Goal: Task Accomplishment & Management: Manage account settings

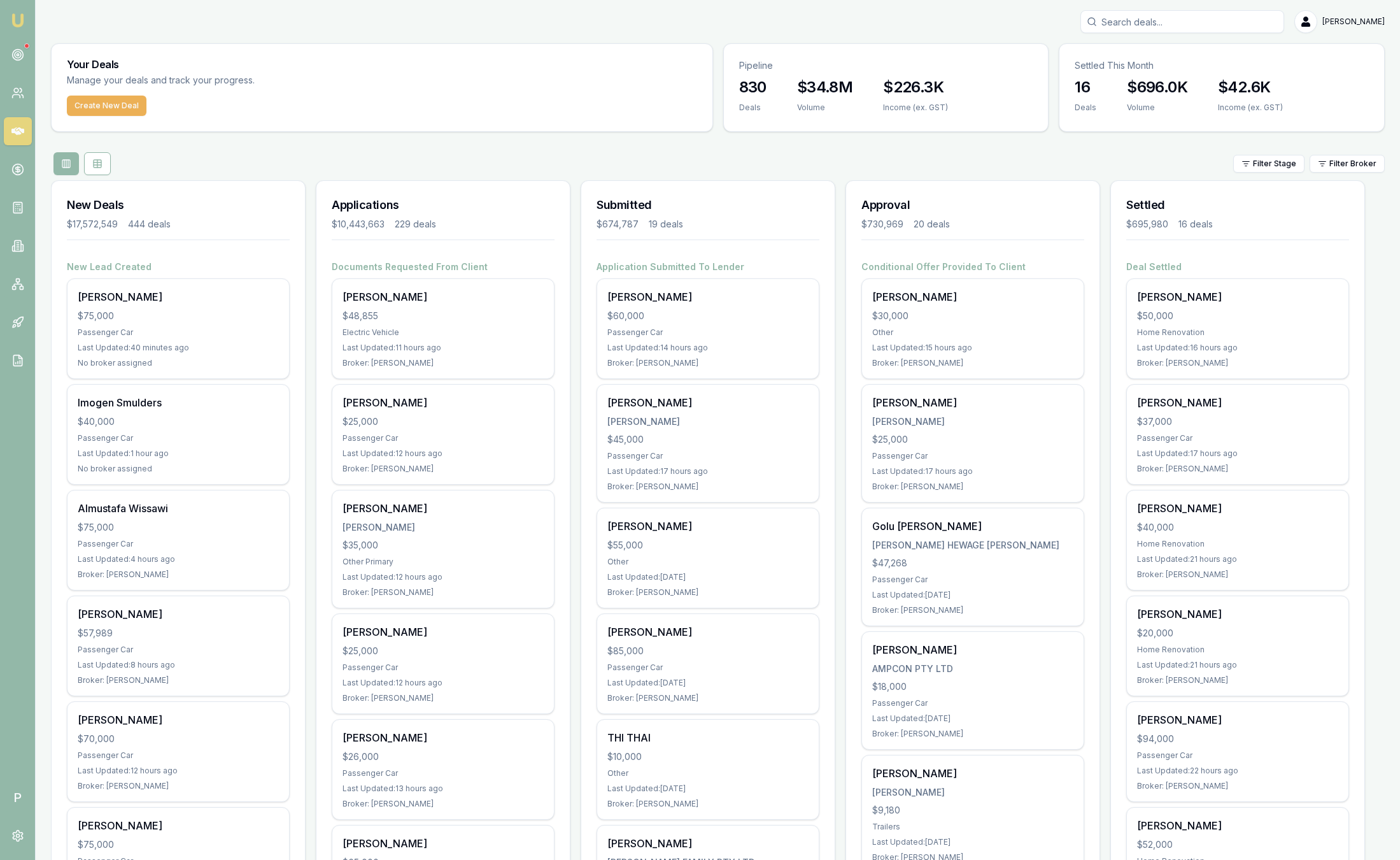
click at [787, 153] on div "Filter Stage Filter Broker" at bounding box center [717, 163] width 1334 height 23
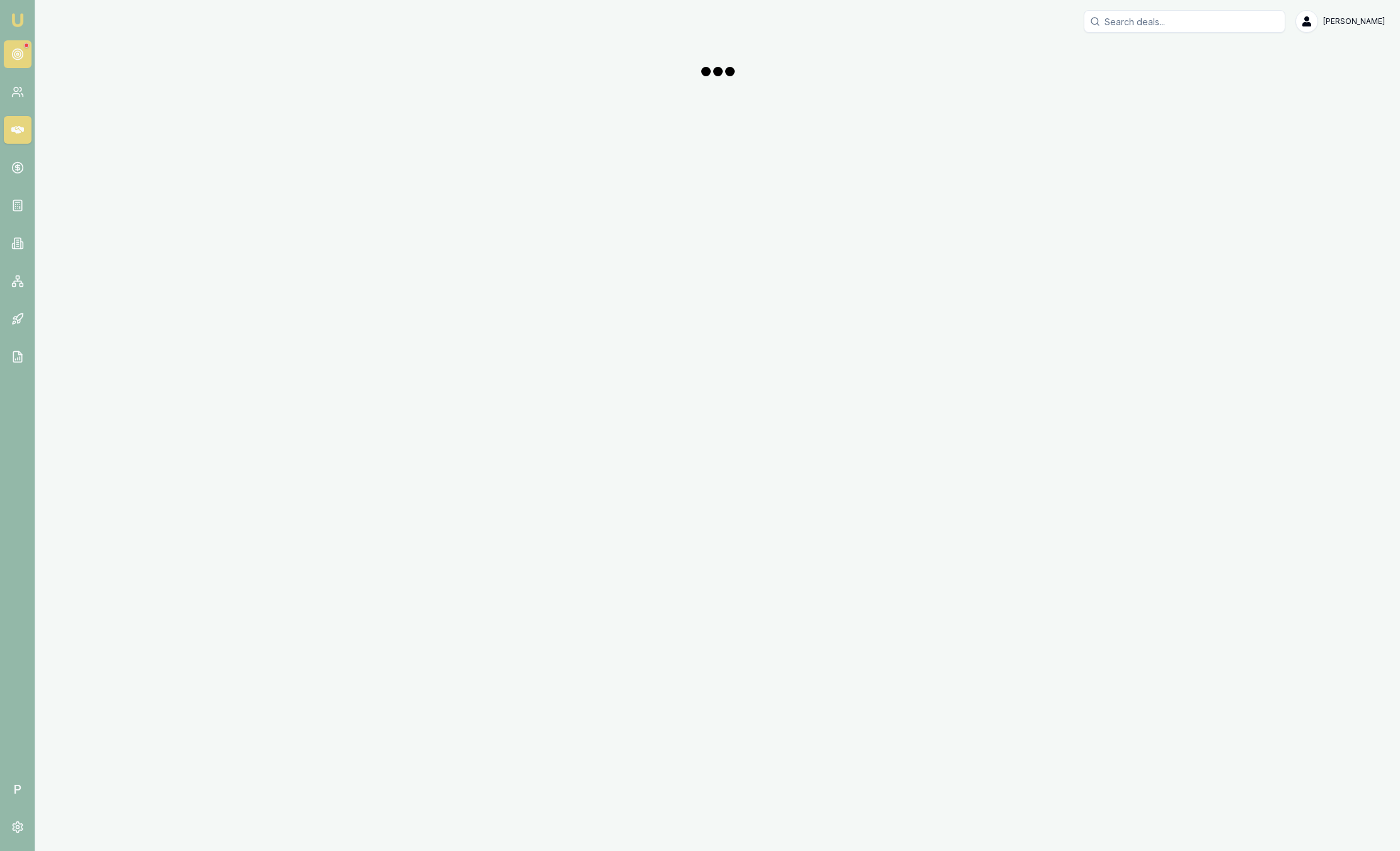
click at [21, 47] on link at bounding box center [17, 54] width 27 height 27
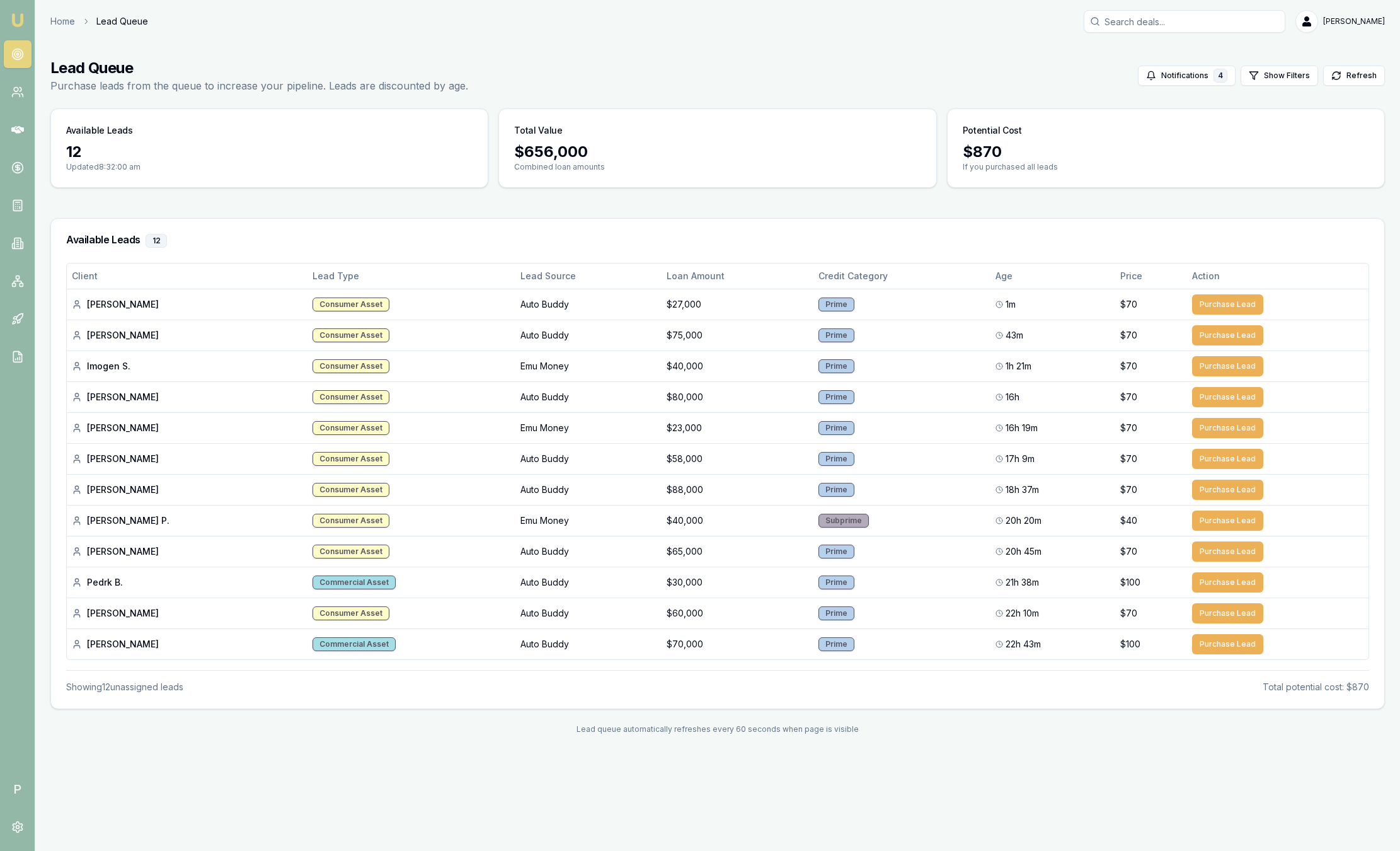
click at [21, 21] on img at bounding box center [17, 20] width 15 height 15
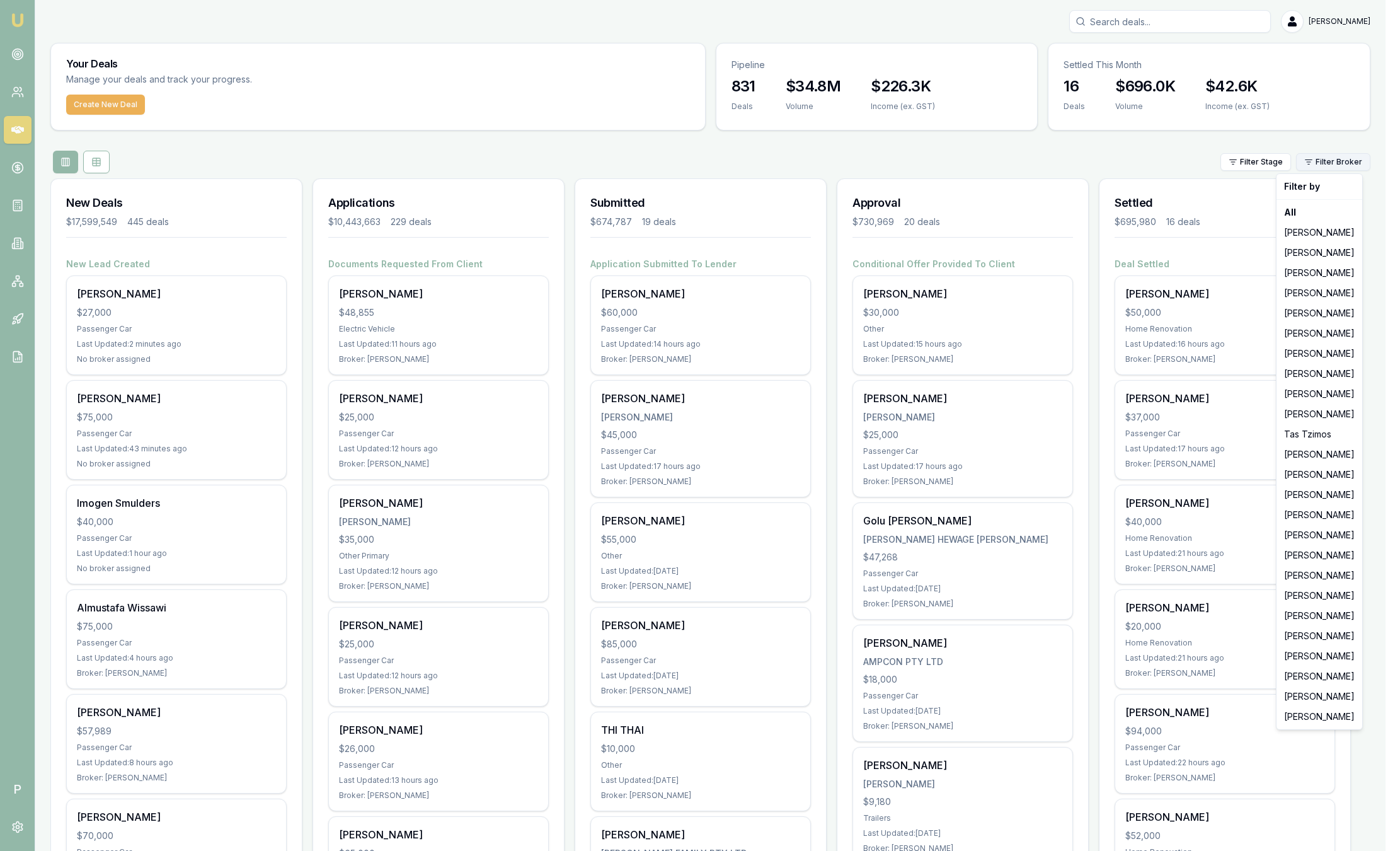
click at [1340, 168] on html "Emu Broker P Sam Crouch Toggle Menu Your Deals Manage your deals and track your…" at bounding box center [700, 425] width 1400 height 851
click at [1315, 701] on div "Laura La Micela" at bounding box center [1319, 697] width 81 height 20
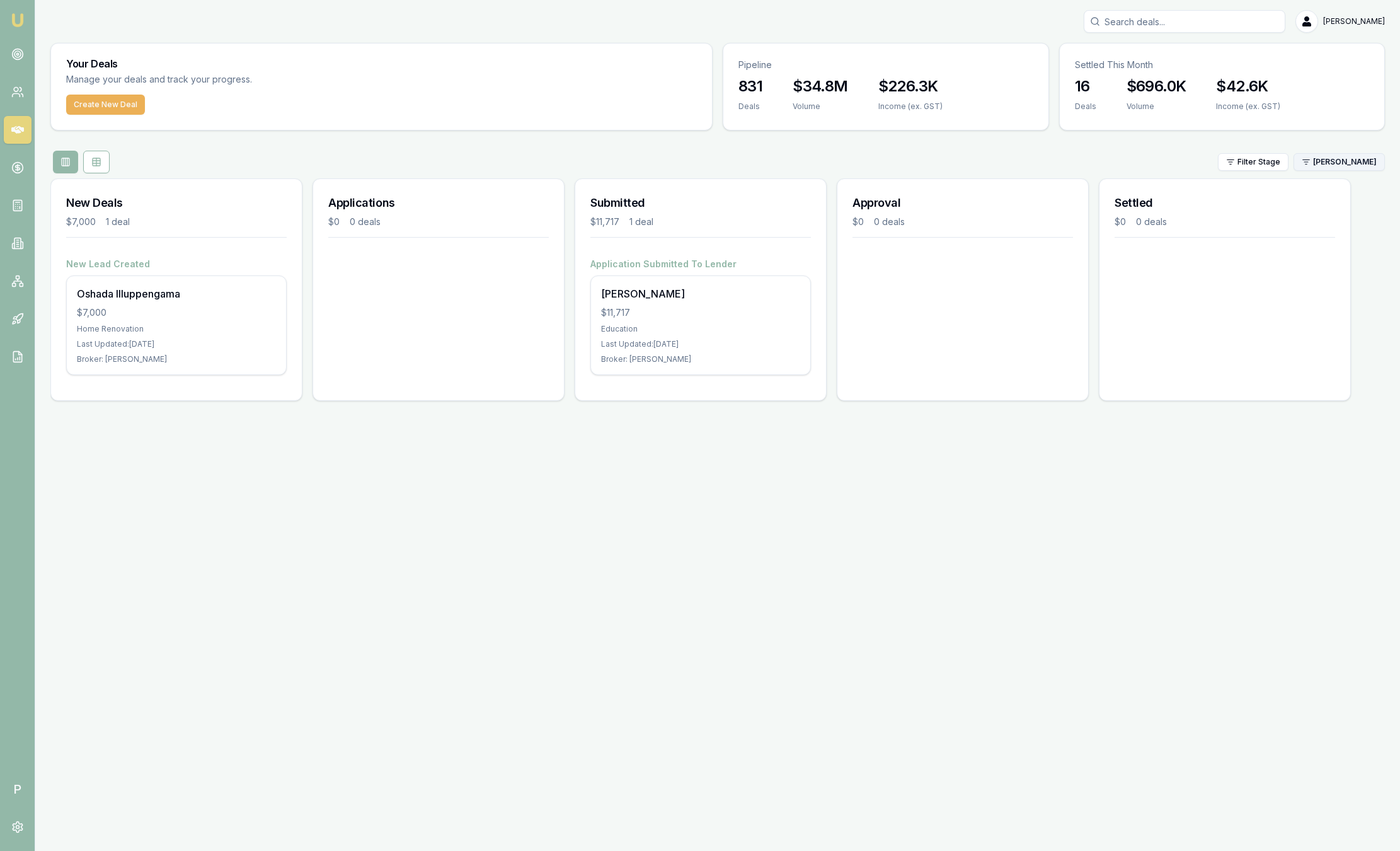
click at [1331, 163] on html "Emu Broker P Sam Crouch Toggle Menu Your Deals Manage your deals and track your…" at bounding box center [700, 425] width 1400 height 851
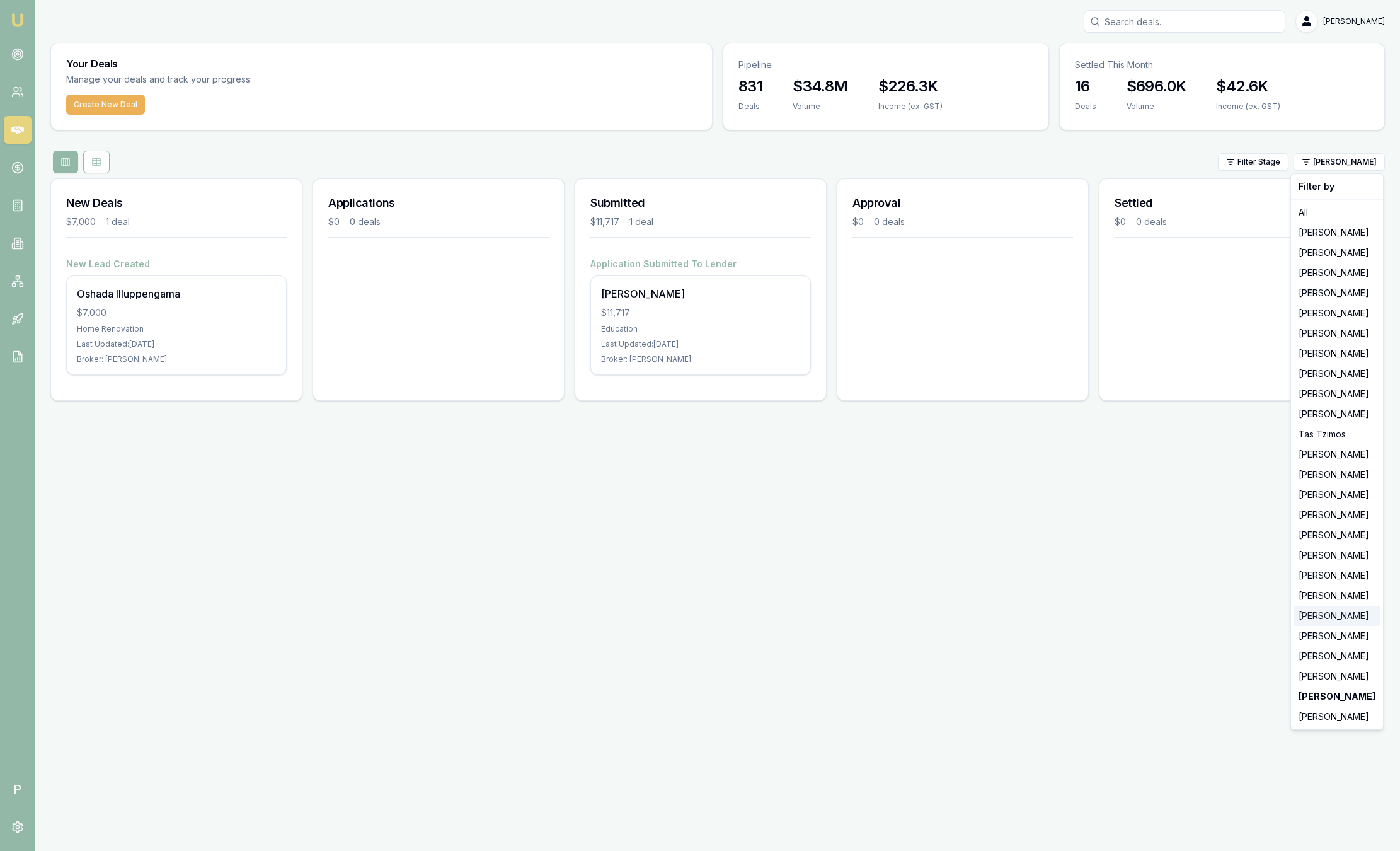
drag, startPoint x: 1319, startPoint y: 673, endPoint x: 1333, endPoint y: 622, distance: 52.9
click at [1333, 622] on div "Filter by All Jackson Fanfulla Brad Hearns Erin Shield Matt Leeburn Evette Abdo…" at bounding box center [1336, 451] width 93 height 557
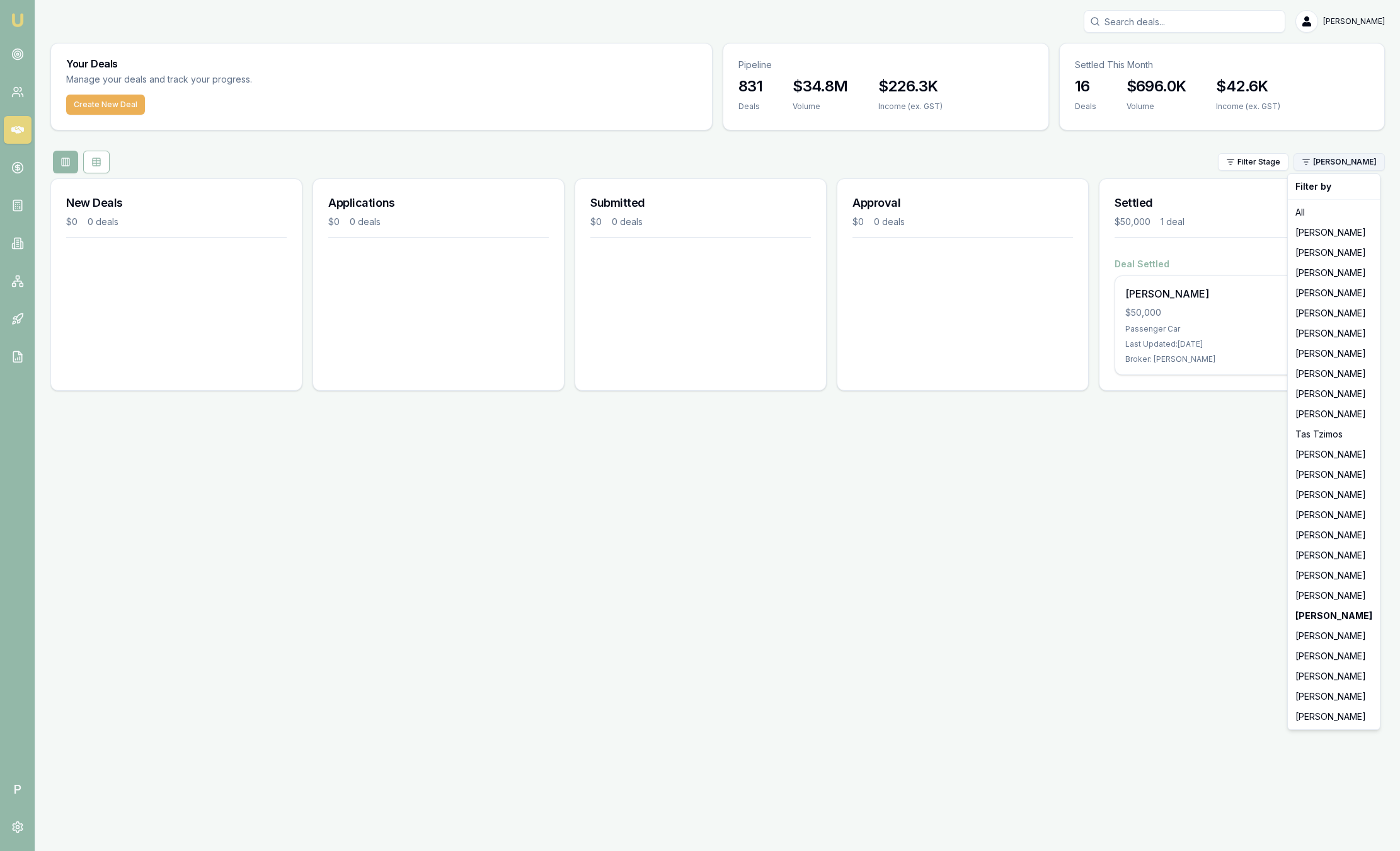
click at [1329, 164] on html "Emu Broker P Sam Crouch Toggle Menu Your Deals Manage your deals and track your…" at bounding box center [700, 425] width 1400 height 851
click at [1319, 526] on div "Peter Sarris" at bounding box center [1333, 535] width 87 height 20
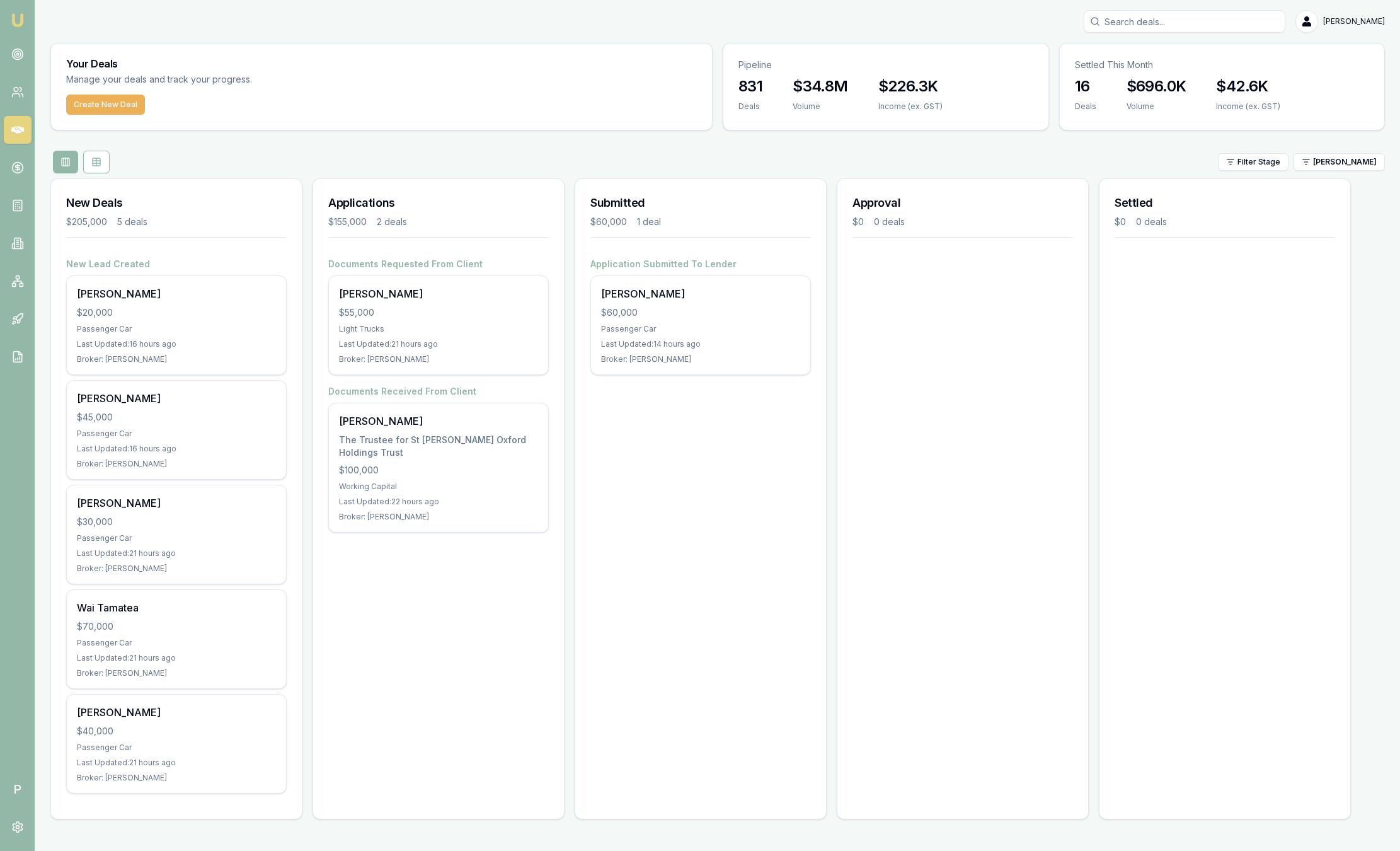
click at [1319, 526] on div "Settled $0 0 deals" at bounding box center [1225, 499] width 252 height 641
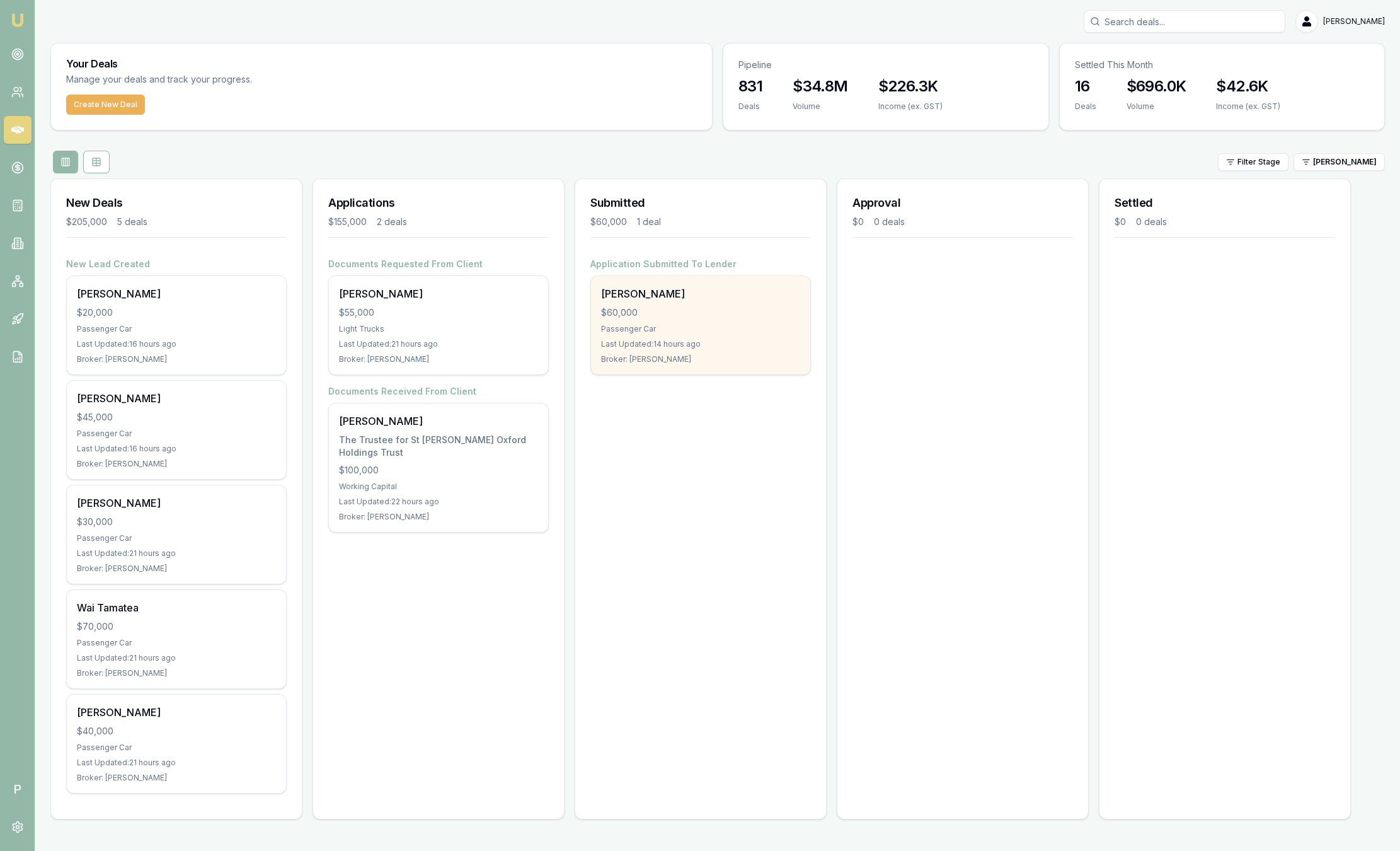
click at [779, 320] on div "Steven Smith $60,000 Passenger Car Last Updated: 14 hours ago Broker: Peter Sar…" at bounding box center [700, 326] width 219 height 99
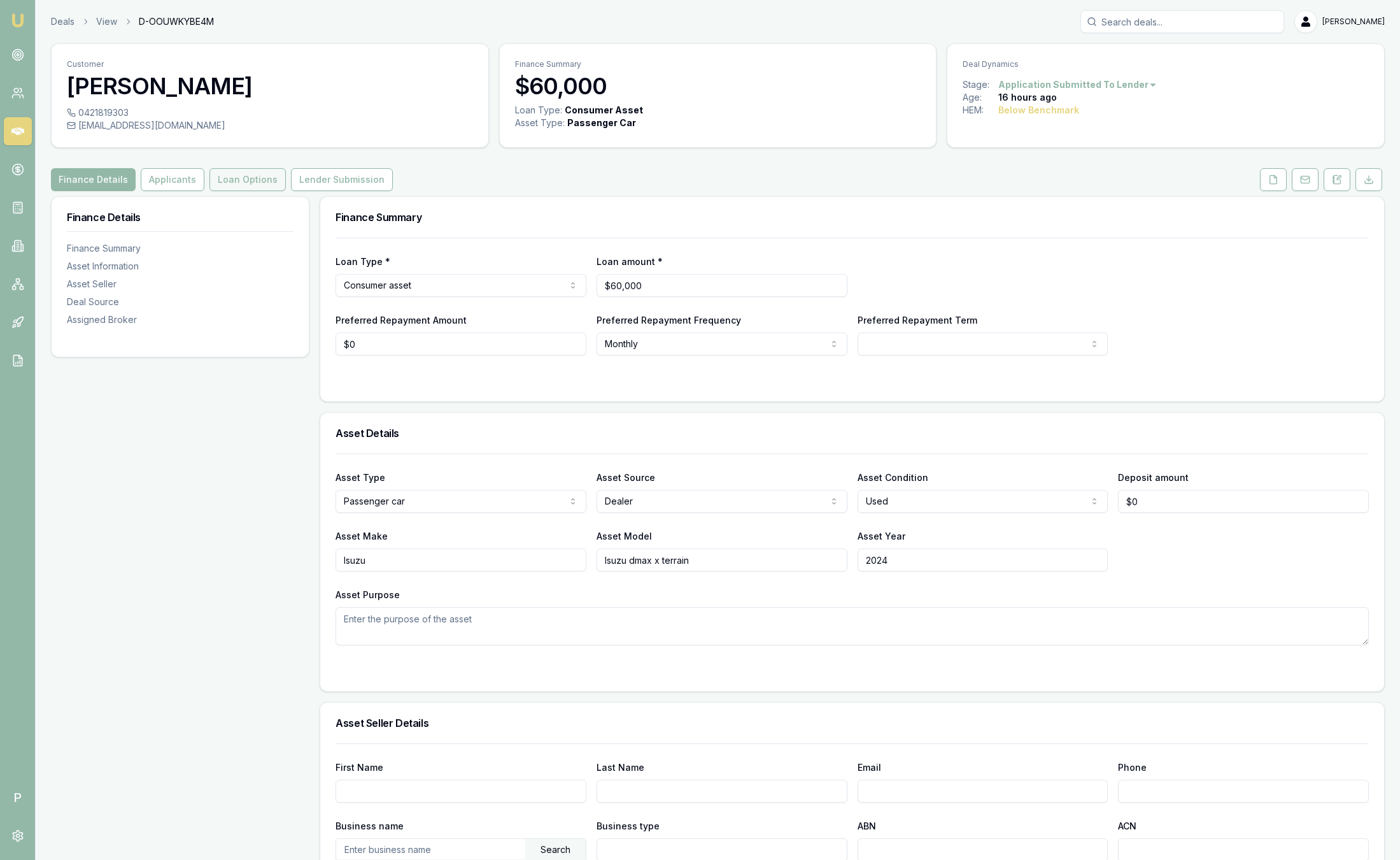
click at [260, 178] on button "Loan Options" at bounding box center [248, 179] width 77 height 23
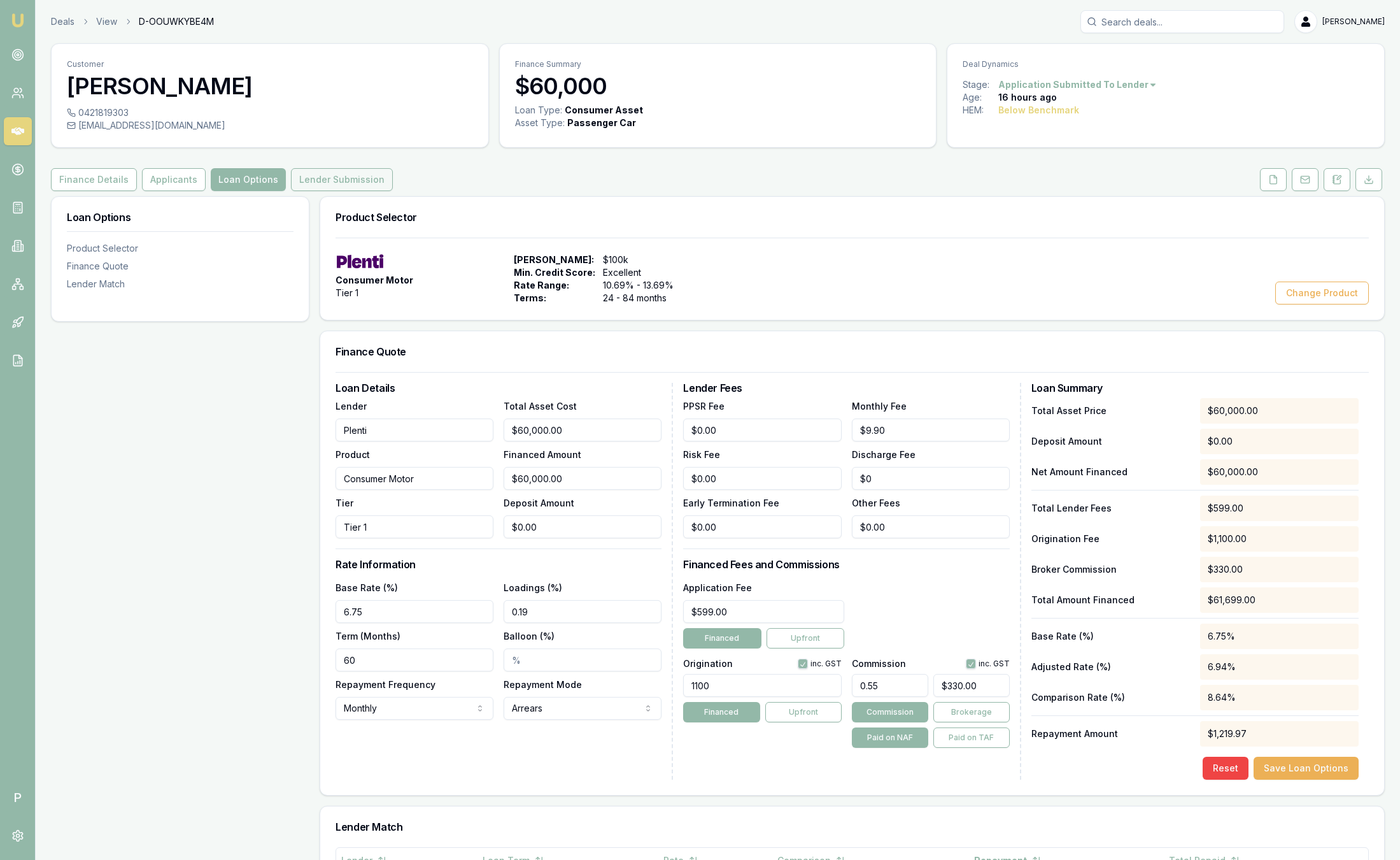
click at [362, 189] on button "Lender Submission" at bounding box center [342, 179] width 102 height 23
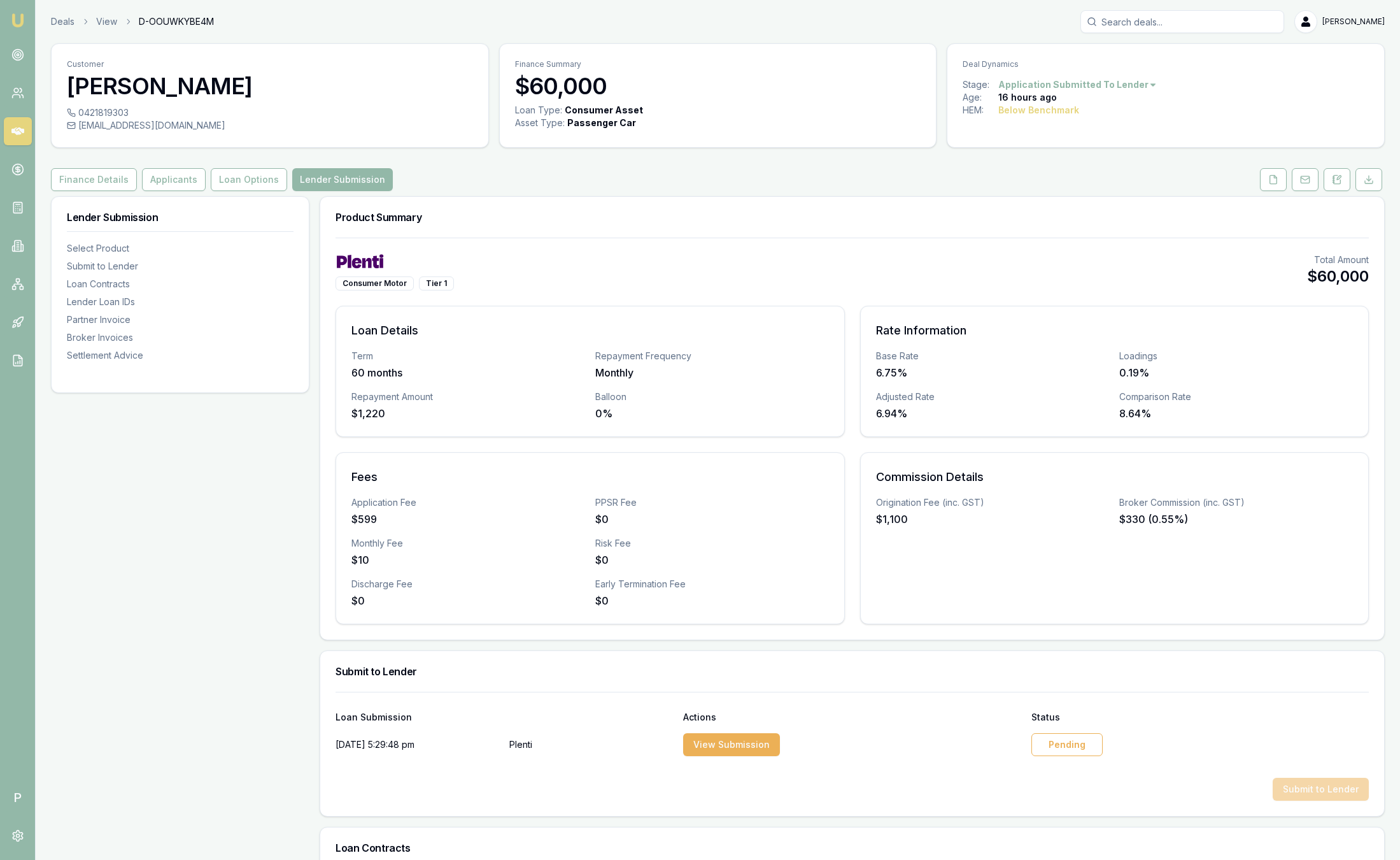
click at [362, 189] on button "Lender Submission" at bounding box center [342, 179] width 100 height 23
click at [240, 177] on button "Loan Options" at bounding box center [248, 179] width 77 height 23
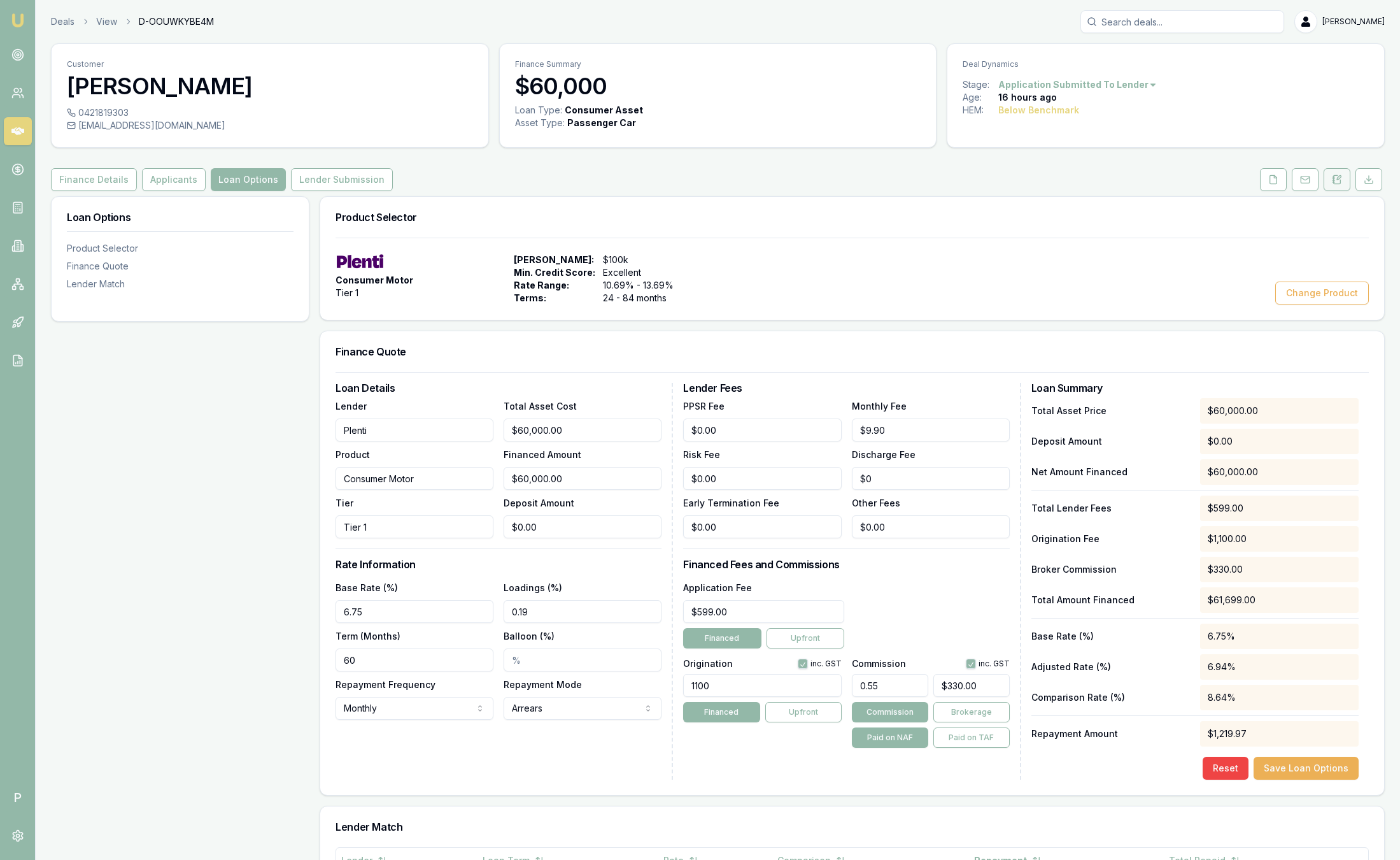
click at [1341, 180] on icon at bounding box center [1337, 180] width 10 height 10
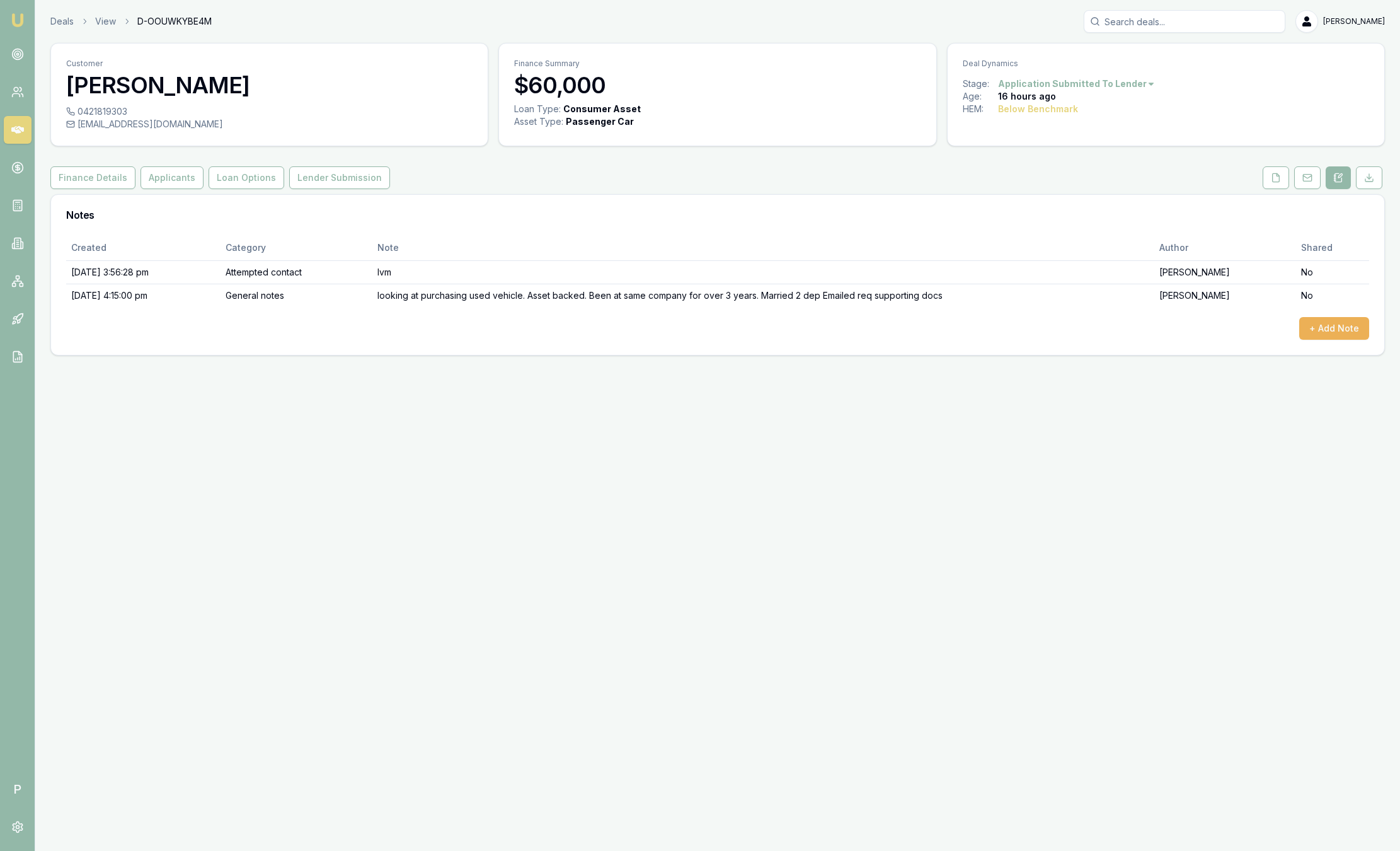
click at [19, 20] on img at bounding box center [17, 20] width 15 height 15
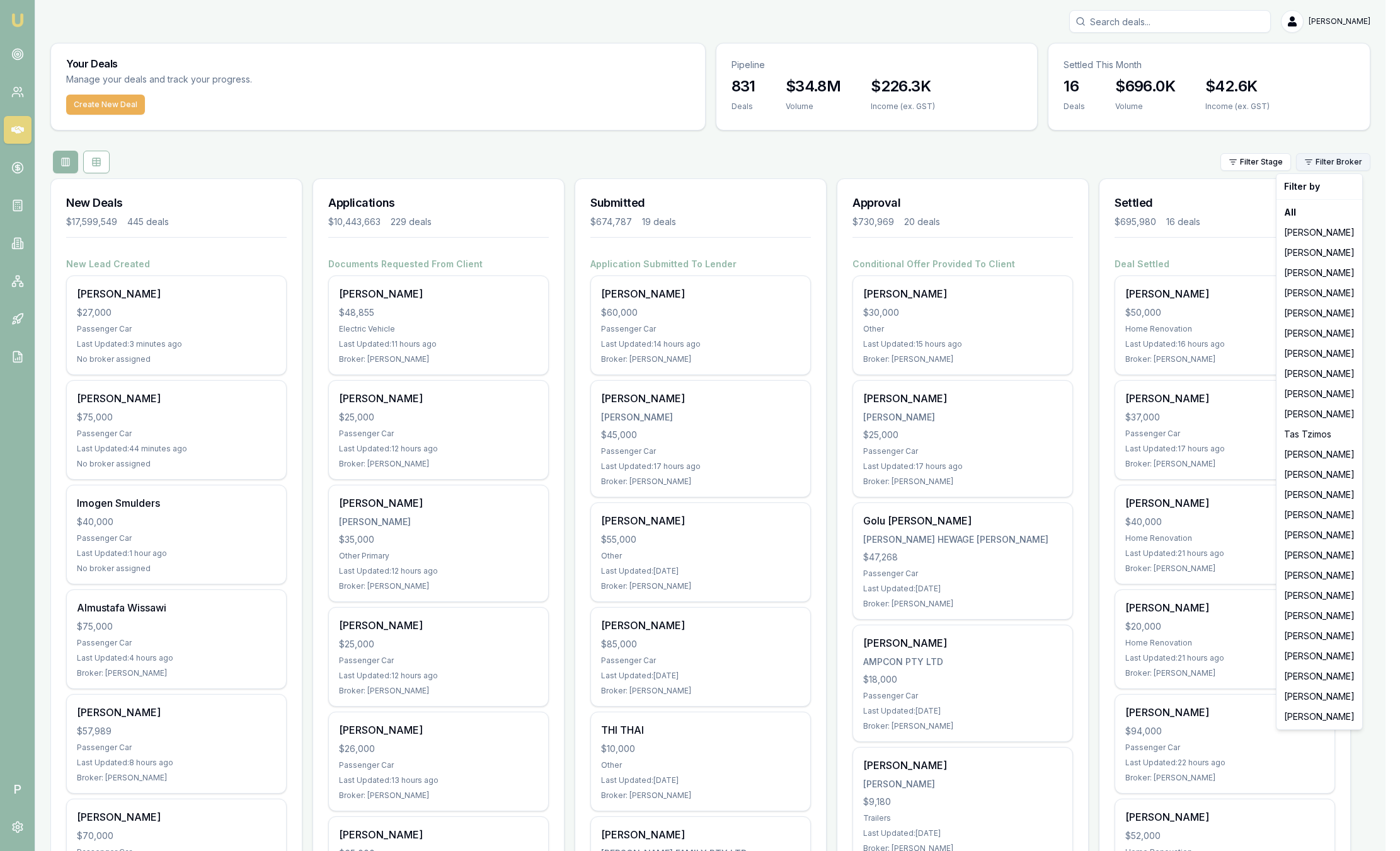
click at [1312, 166] on html "Emu Broker P Sam Crouch Toggle Menu Your Deals Manage your deals and track your…" at bounding box center [700, 425] width 1400 height 851
click at [1293, 229] on div "Jackson Fanfulla" at bounding box center [1319, 233] width 81 height 20
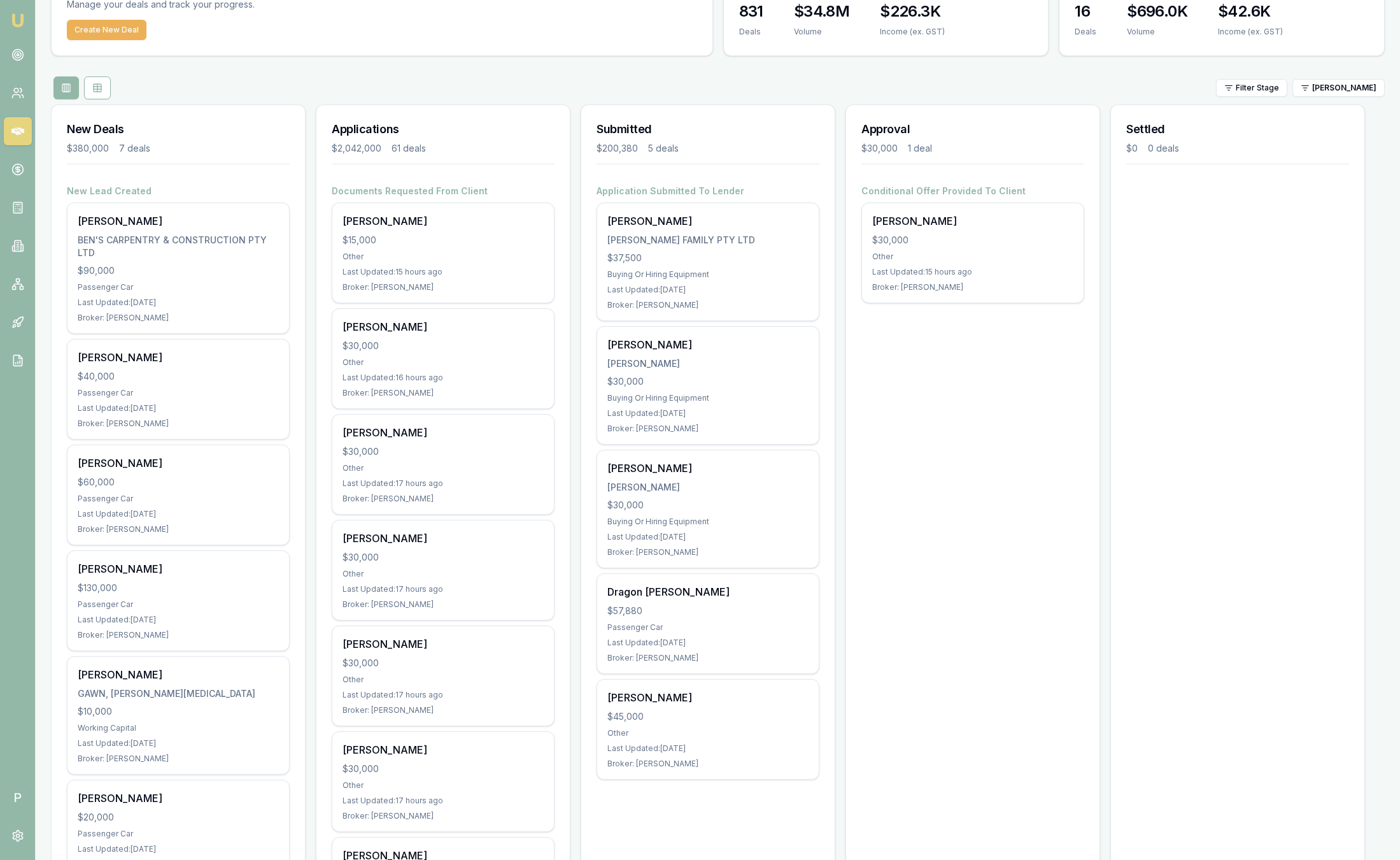
scroll to position [80, 0]
